Goal: Task Accomplishment & Management: Use online tool/utility

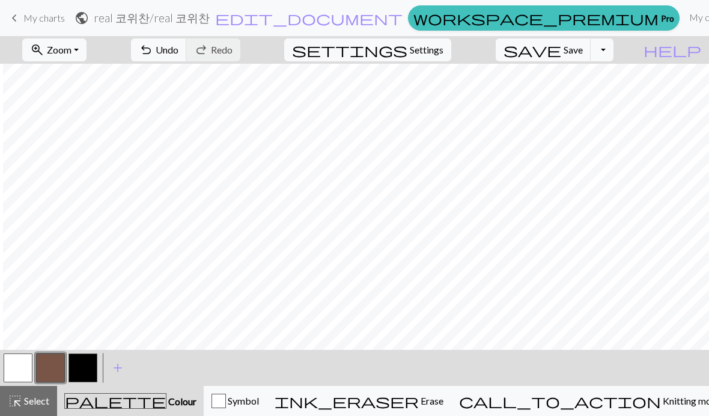
scroll to position [0, 5]
click at [85, 367] on button "button" at bounding box center [82, 367] width 29 height 29
click at [178, 55] on span "Undo" at bounding box center [167, 49] width 23 height 11
click at [178, 53] on span "Undo" at bounding box center [167, 49] width 23 height 11
click at [178, 54] on span "Undo" at bounding box center [167, 49] width 23 height 11
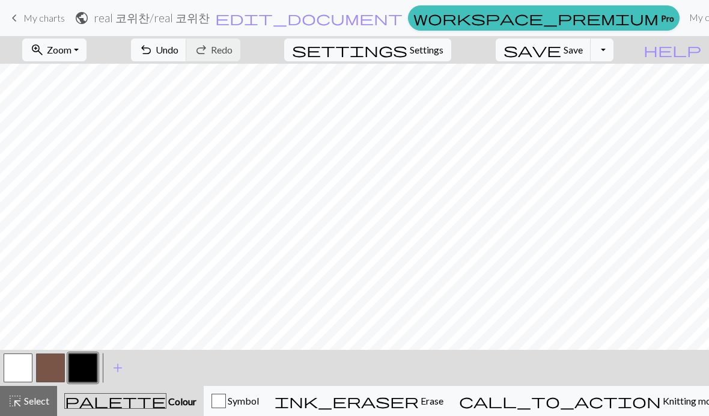
click at [114, 372] on span "add" at bounding box center [118, 367] width 14 height 17
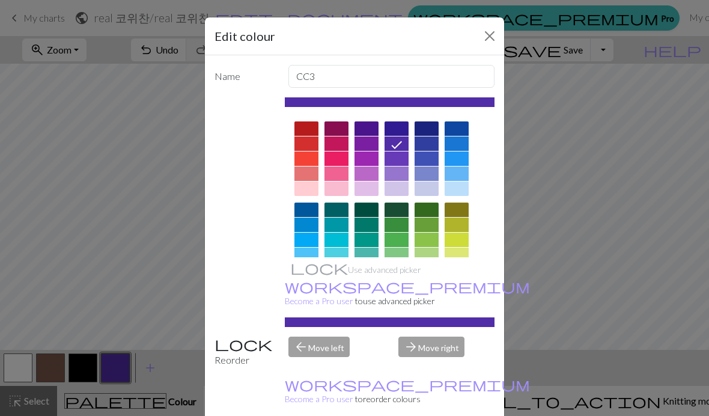
click at [497, 37] on button "Close" at bounding box center [489, 35] width 19 height 19
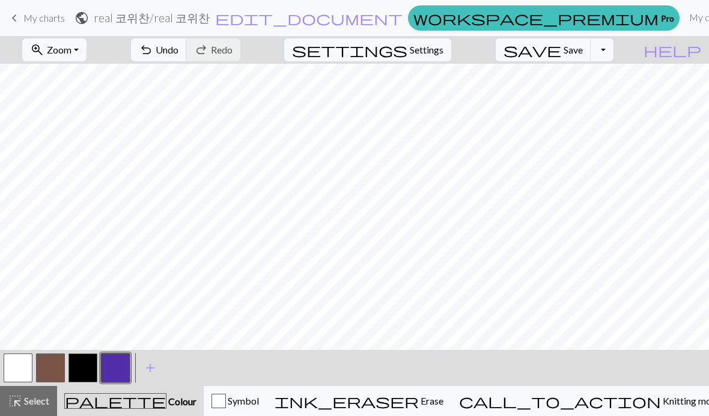
click at [120, 374] on button "button" at bounding box center [115, 367] width 29 height 29
click at [120, 374] on div "Edit colour Name CC3 Use advanced picker workspace_premium Become a Pro user to…" at bounding box center [354, 208] width 709 height 416
click at [119, 365] on button "button" at bounding box center [115, 367] width 29 height 29
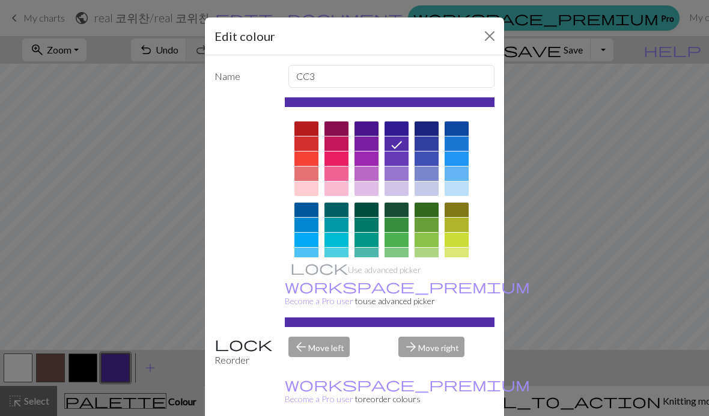
click at [481, 36] on button "Close" at bounding box center [489, 35] width 19 height 19
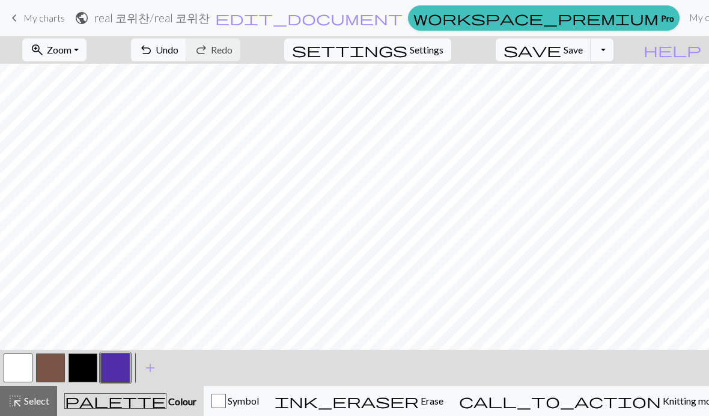
click at [153, 58] on span "undo" at bounding box center [146, 49] width 14 height 17
click at [113, 371] on button "button" at bounding box center [115, 367] width 29 height 29
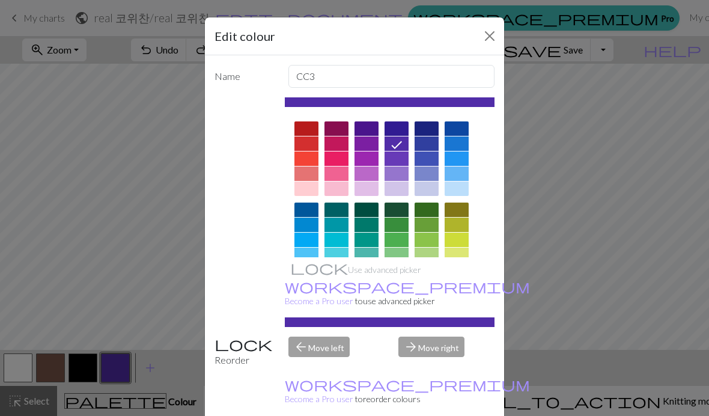
click at [307, 165] on div at bounding box center [306, 158] width 24 height 14
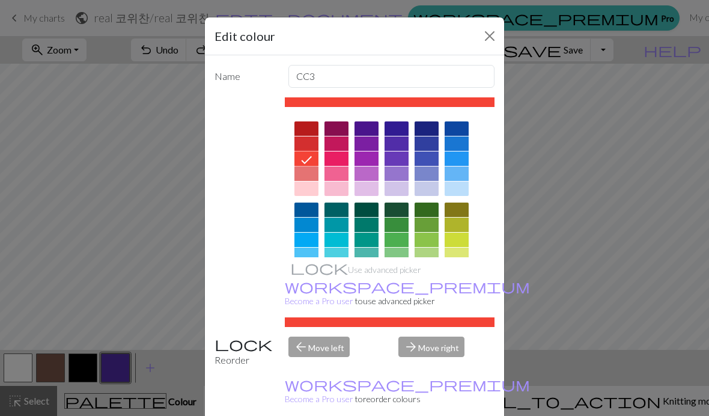
click at [492, 34] on button "Close" at bounding box center [489, 35] width 19 height 19
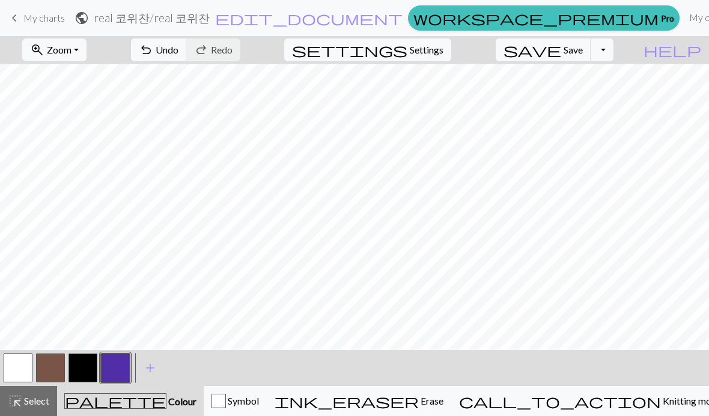
click at [115, 368] on button "button" at bounding box center [115, 367] width 29 height 29
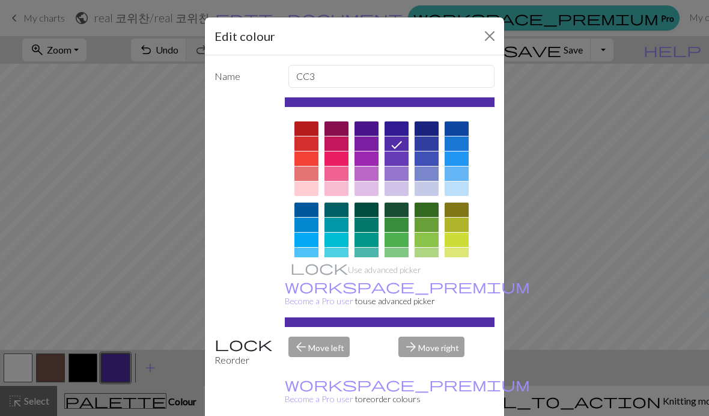
click at [312, 127] on div at bounding box center [306, 128] width 24 height 14
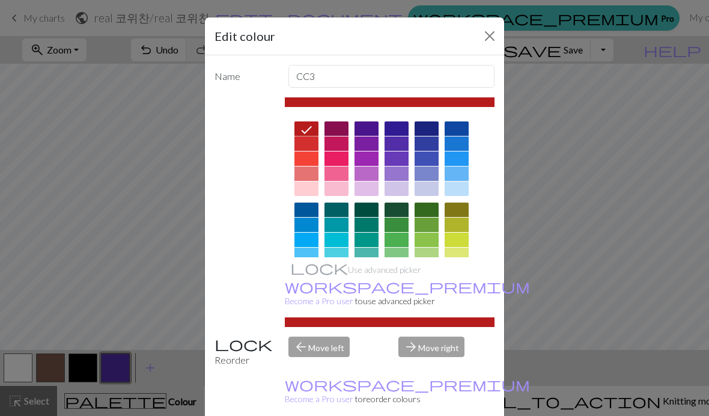
click at [310, 153] on div at bounding box center [306, 158] width 24 height 14
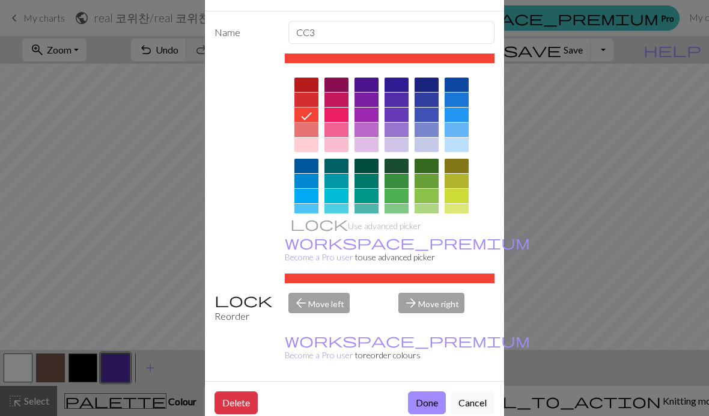
scroll to position [61, 0]
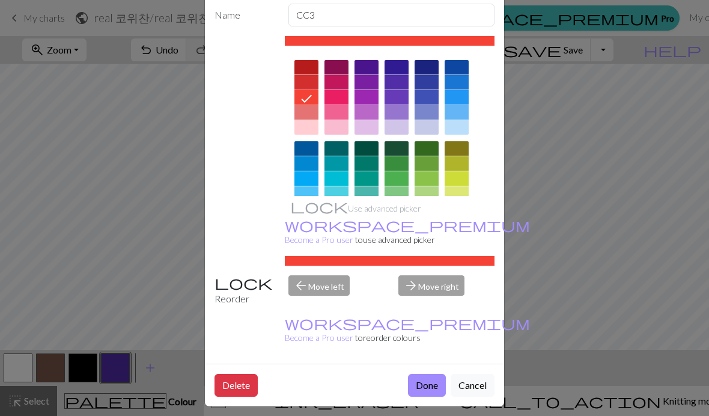
click at [426, 395] on button "Done" at bounding box center [427, 385] width 38 height 23
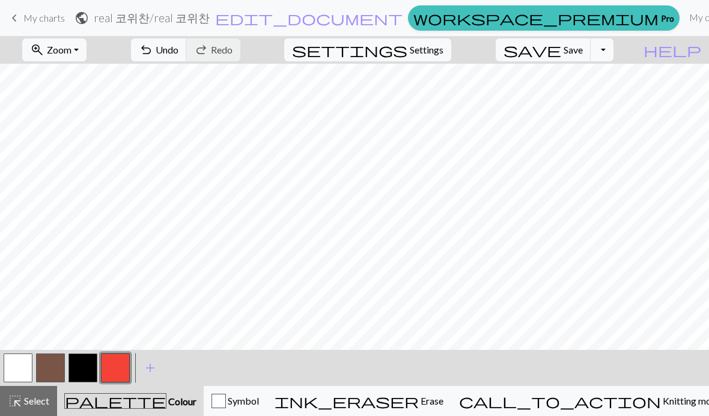
click at [178, 49] on span "Undo" at bounding box center [167, 49] width 23 height 11
click at [178, 48] on span "Undo" at bounding box center [167, 49] width 23 height 11
click at [187, 60] on button "undo Undo Undo" at bounding box center [159, 49] width 56 height 23
click at [178, 53] on span "Undo" at bounding box center [167, 49] width 23 height 11
click at [178, 52] on span "Undo" at bounding box center [167, 49] width 23 height 11
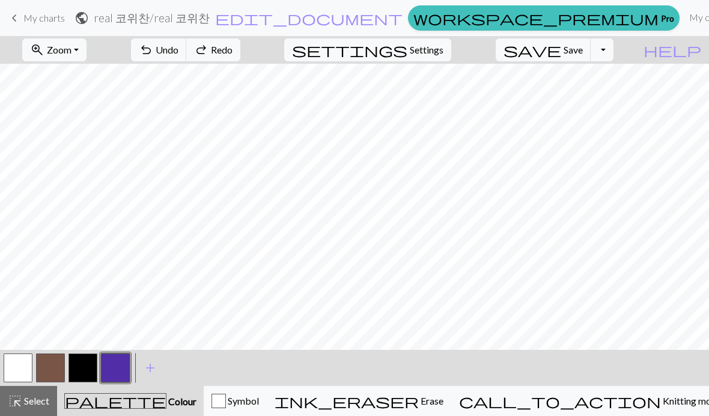
click at [117, 363] on button "button" at bounding box center [115, 367] width 29 height 29
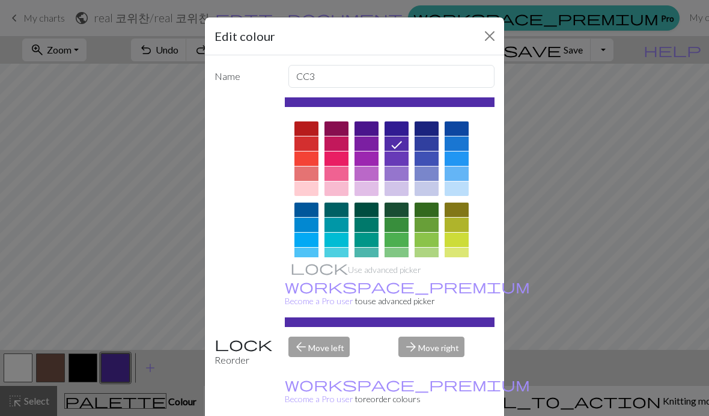
click at [305, 156] on div at bounding box center [306, 158] width 24 height 14
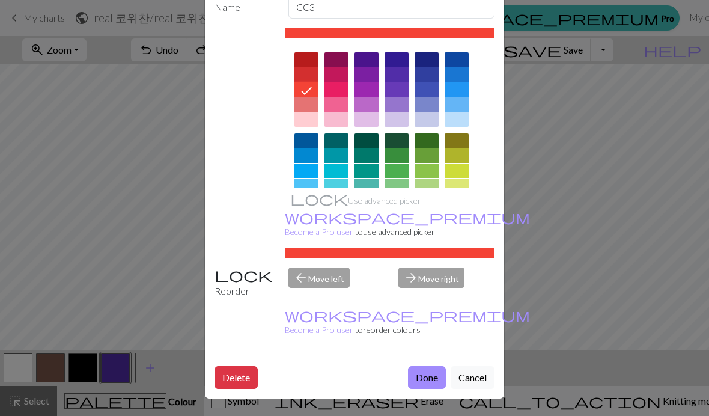
scroll to position [73, 0]
click at [430, 380] on button "Done" at bounding box center [427, 377] width 38 height 23
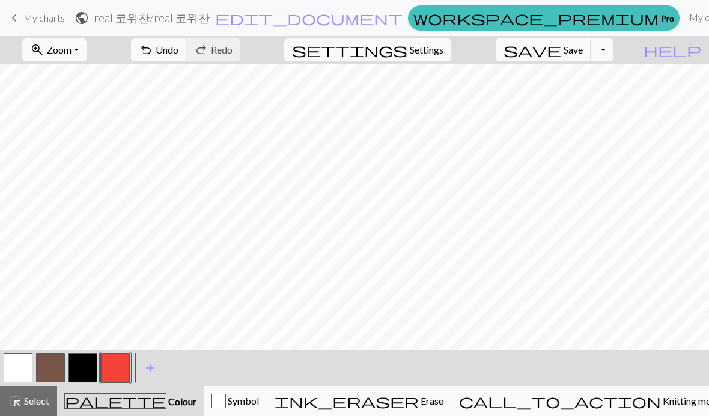
click at [79, 366] on button "button" at bounding box center [82, 367] width 29 height 29
click at [187, 60] on button "undo Undo Undo" at bounding box center [159, 49] width 56 height 23
click at [151, 365] on span "add" at bounding box center [150, 367] width 14 height 17
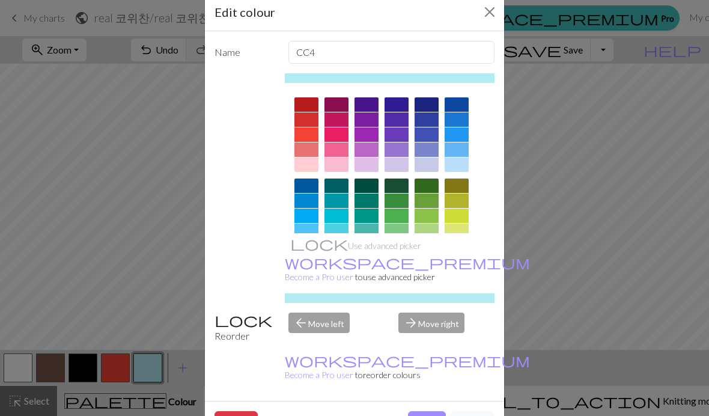
scroll to position [25, 0]
click at [489, 14] on button "Close" at bounding box center [489, 11] width 19 height 19
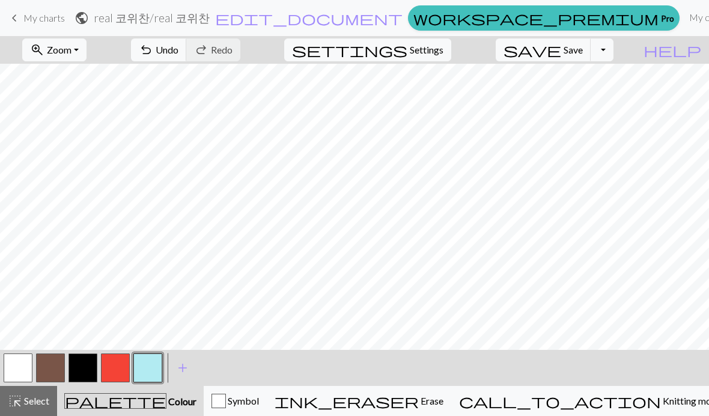
click at [178, 54] on span "Undo" at bounding box center [167, 49] width 23 height 11
click at [151, 366] on button "button" at bounding box center [147, 367] width 29 height 29
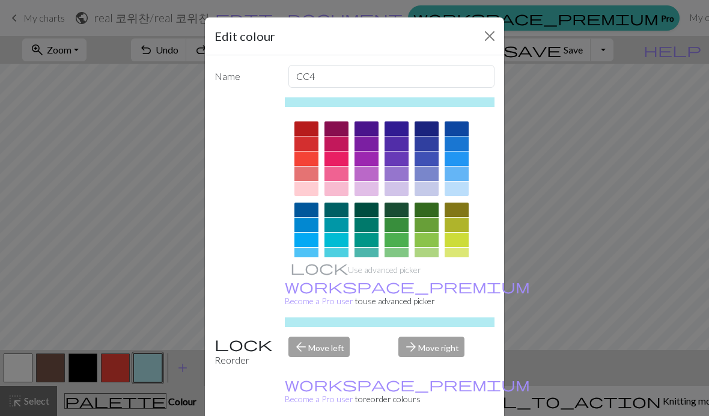
click at [338, 270] on icon at bounding box center [336, 271] width 11 height 8
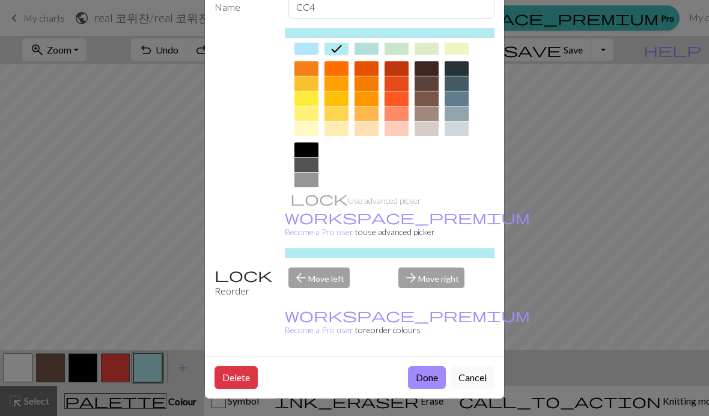
scroll to position [73, 0]
click at [417, 381] on button "Done" at bounding box center [427, 377] width 38 height 23
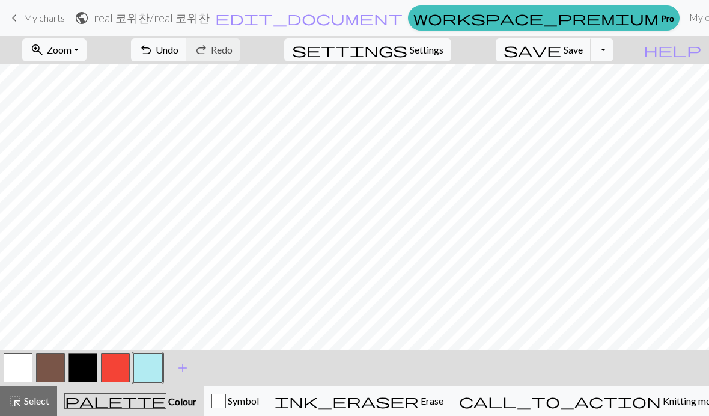
click at [178, 55] on span "Undo" at bounding box center [167, 49] width 23 height 11
click at [80, 364] on button "button" at bounding box center [82, 367] width 29 height 29
click at [178, 55] on span "Undo" at bounding box center [167, 49] width 23 height 11
click at [187, 52] on button "undo Undo Undo" at bounding box center [159, 49] width 56 height 23
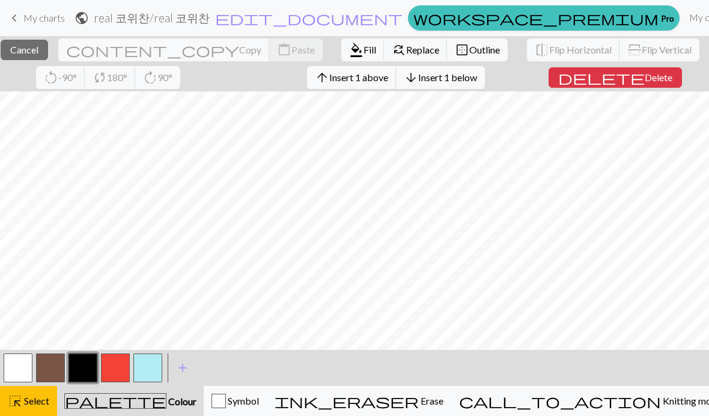
click at [27, 401] on span "Select" at bounding box center [35, 400] width 27 height 11
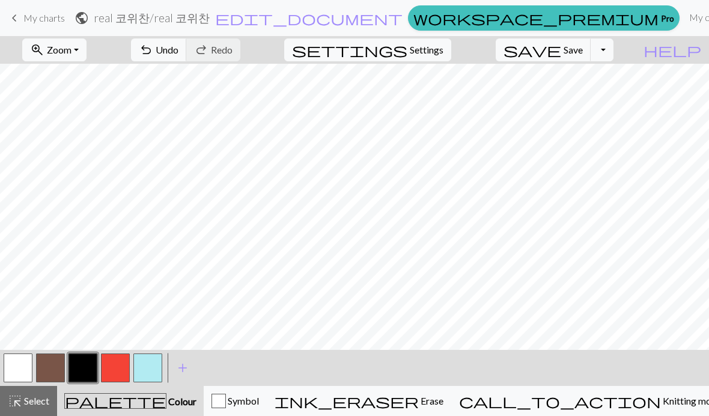
click at [178, 51] on span "Undo" at bounding box center [167, 49] width 23 height 11
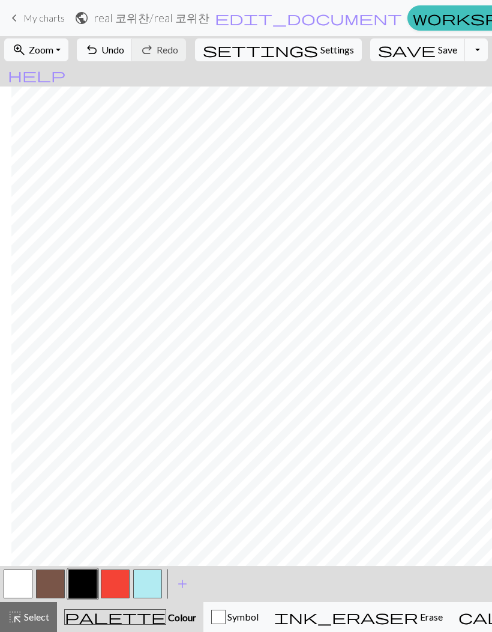
scroll to position [0, 122]
click at [53, 415] on button "button" at bounding box center [50, 583] width 29 height 29
click at [23, 415] on button "button" at bounding box center [18, 583] width 29 height 29
click at [82, 415] on button "button" at bounding box center [82, 583] width 29 height 29
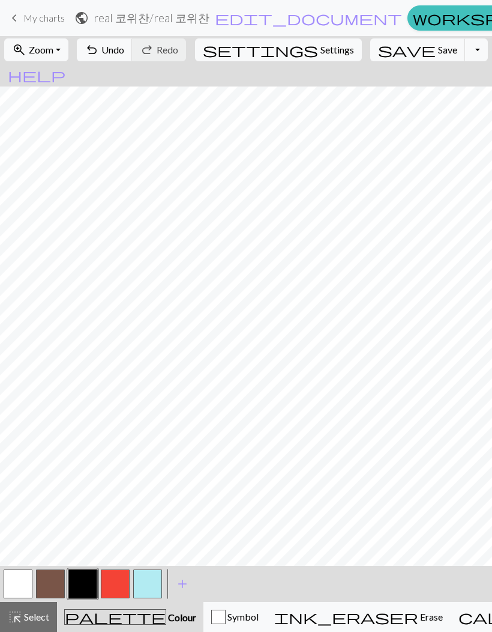
click at [125, 55] on button "undo Undo Undo" at bounding box center [105, 49] width 56 height 23
click at [54, 415] on button "button" at bounding box center [50, 583] width 29 height 29
click at [25, 415] on button "button" at bounding box center [18, 583] width 29 height 29
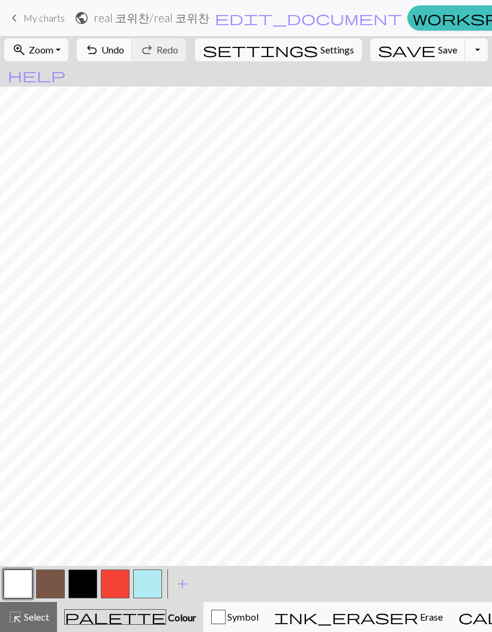
click at [81, 415] on button "button" at bounding box center [82, 583] width 29 height 29
click at [99, 48] on span "undo" at bounding box center [92, 49] width 14 height 17
click at [99, 46] on span "undo" at bounding box center [92, 49] width 14 height 17
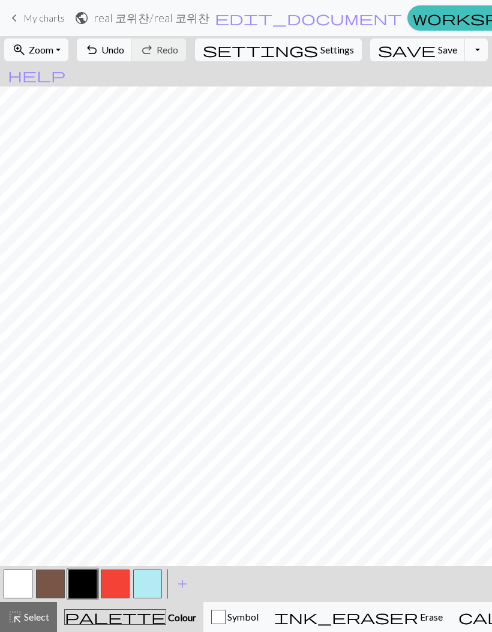
click at [389, 44] on span "save" at bounding box center [407, 49] width 58 height 17
click at [437, 46] on div "Oh no! The chart couldn't be saved this time. Here are some things you can try …" at bounding box center [246, 114] width 415 height 228
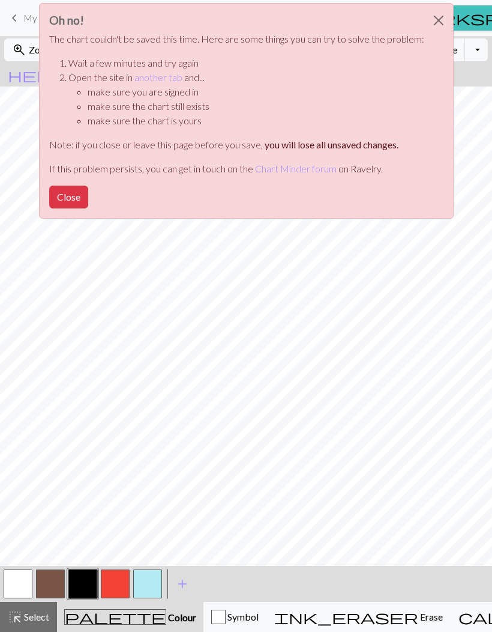
click at [443, 9] on button "Close" at bounding box center [439, 21] width 29 height 34
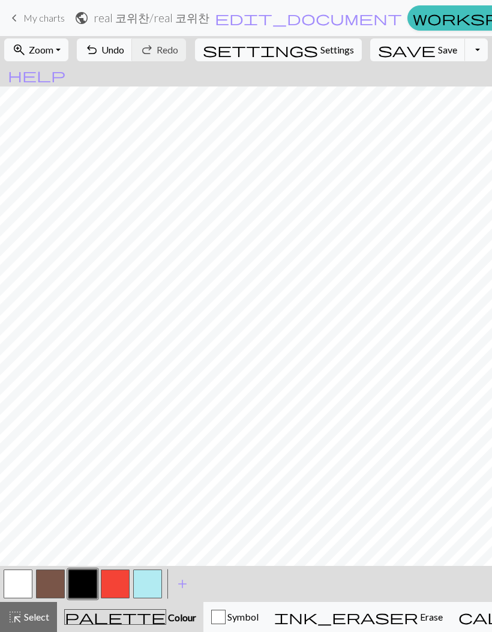
click at [465, 50] on button "Toggle Dropdown" at bounding box center [476, 49] width 23 height 23
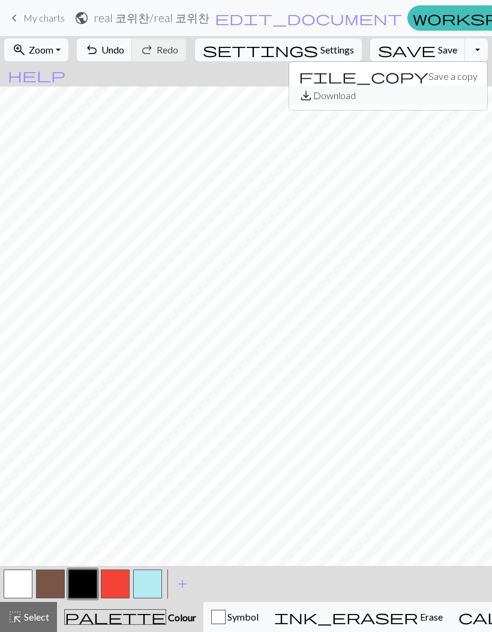
click at [405, 98] on button "save_alt Download" at bounding box center [388, 95] width 198 height 19
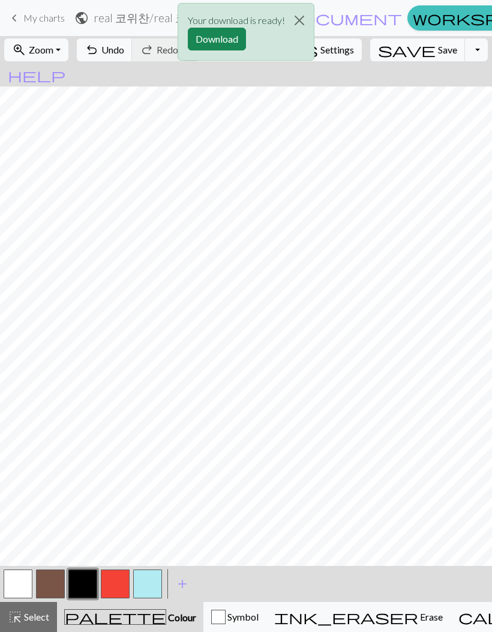
click at [222, 41] on button "Download" at bounding box center [217, 39] width 58 height 23
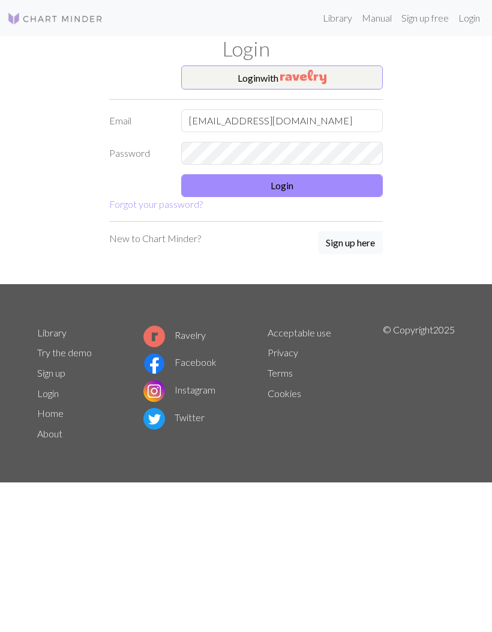
type input "[EMAIL_ADDRESS][DOMAIN_NAME]"
click at [280, 192] on button "Login" at bounding box center [282, 185] width 202 height 23
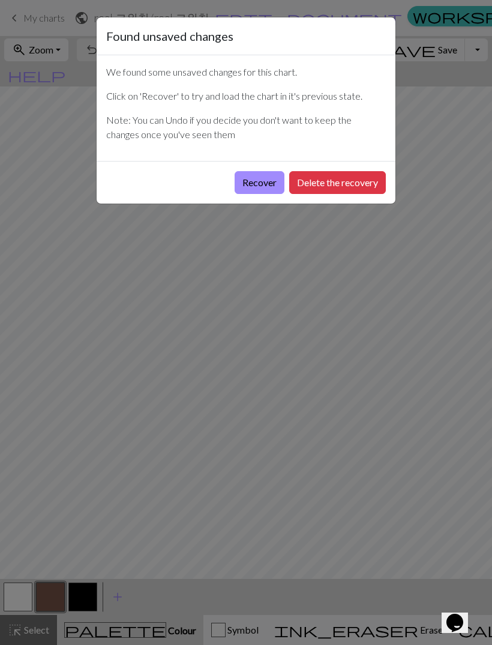
click at [263, 184] on button "Recover" at bounding box center [260, 182] width 50 height 23
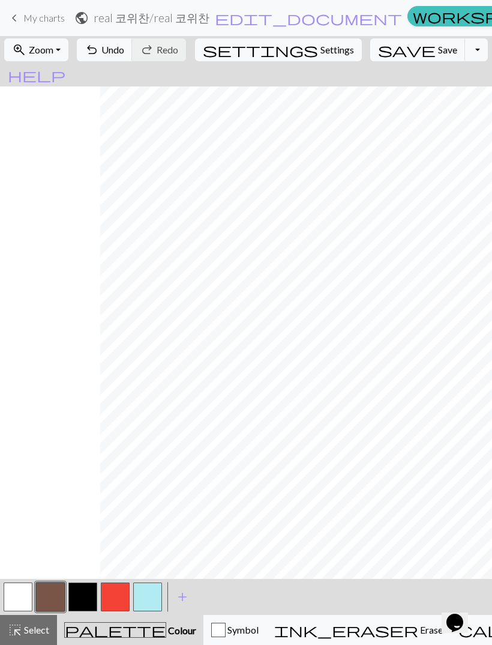
scroll to position [0, 364]
click at [16, 590] on button "button" at bounding box center [18, 597] width 29 height 29
click at [438, 53] on span "Save" at bounding box center [447, 49] width 19 height 11
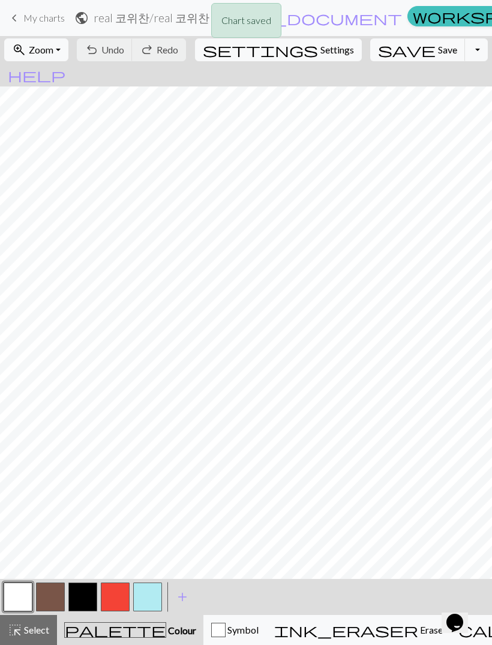
click at [465, 51] on button "Toggle Dropdown" at bounding box center [476, 49] width 23 height 23
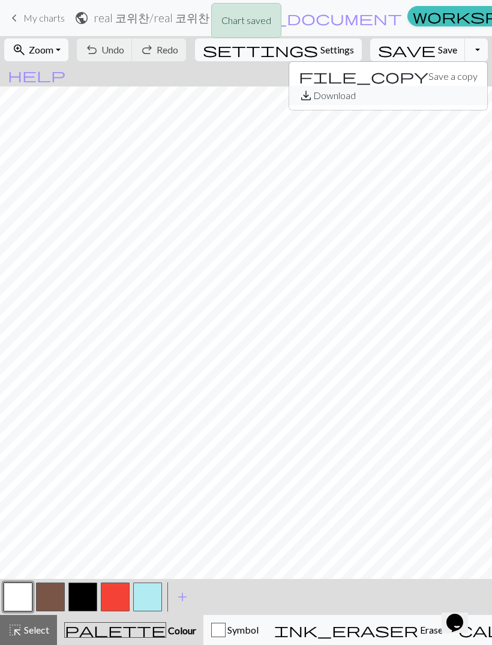
click at [404, 103] on button "save_alt Download" at bounding box center [388, 95] width 198 height 19
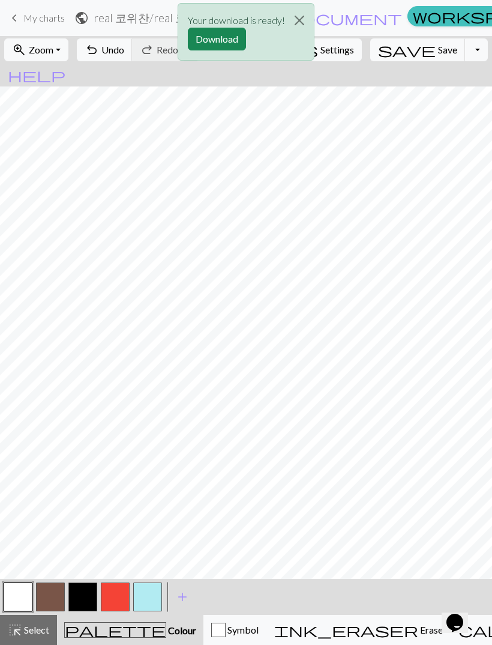
click at [297, 23] on button "Close" at bounding box center [299, 21] width 29 height 34
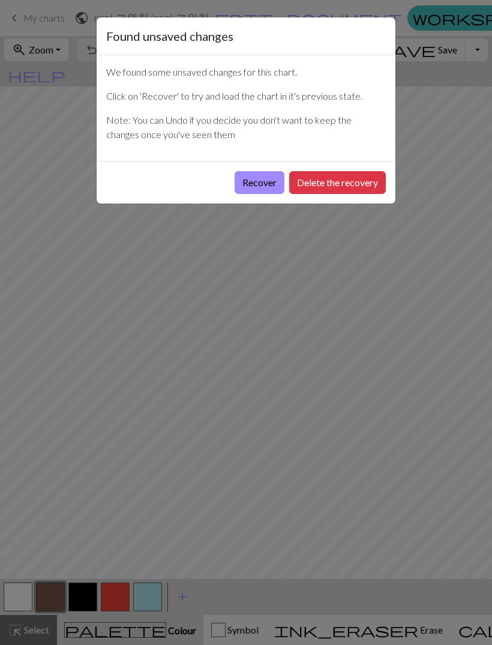
click at [265, 185] on button "Recover" at bounding box center [260, 182] width 50 height 23
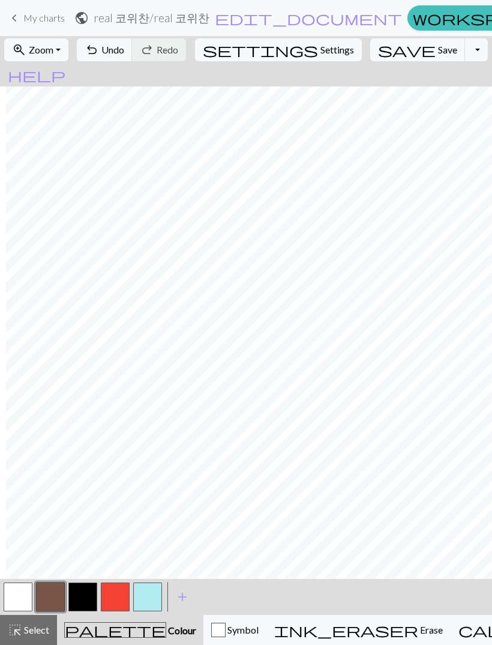
scroll to position [0, 253]
click at [16, 598] on button "button" at bounding box center [18, 597] width 29 height 29
click at [438, 52] on span "Save" at bounding box center [447, 49] width 19 height 11
click at [465, 54] on button "Toggle Dropdown" at bounding box center [476, 49] width 23 height 23
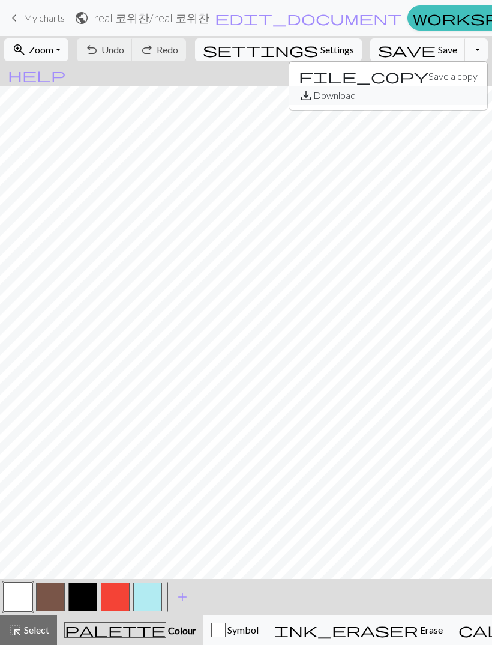
click at [394, 97] on button "save_alt Download" at bounding box center [388, 95] width 198 height 19
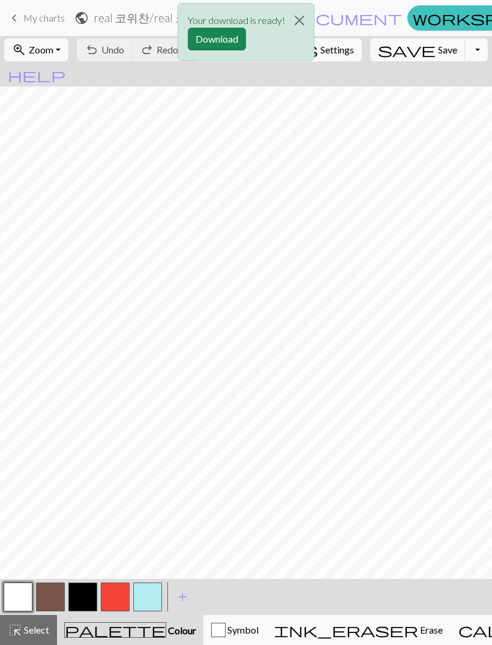
click at [237, 42] on button "Download" at bounding box center [217, 39] width 58 height 23
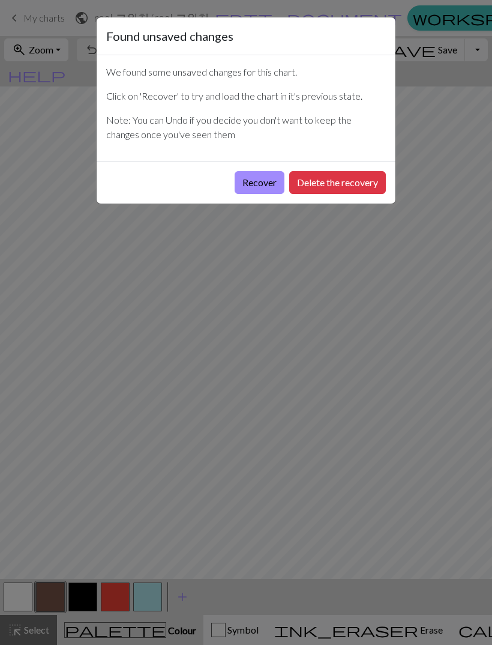
click at [259, 184] on button "Recover" at bounding box center [260, 182] width 50 height 23
